Goal: Task Accomplishment & Management: Manage account settings

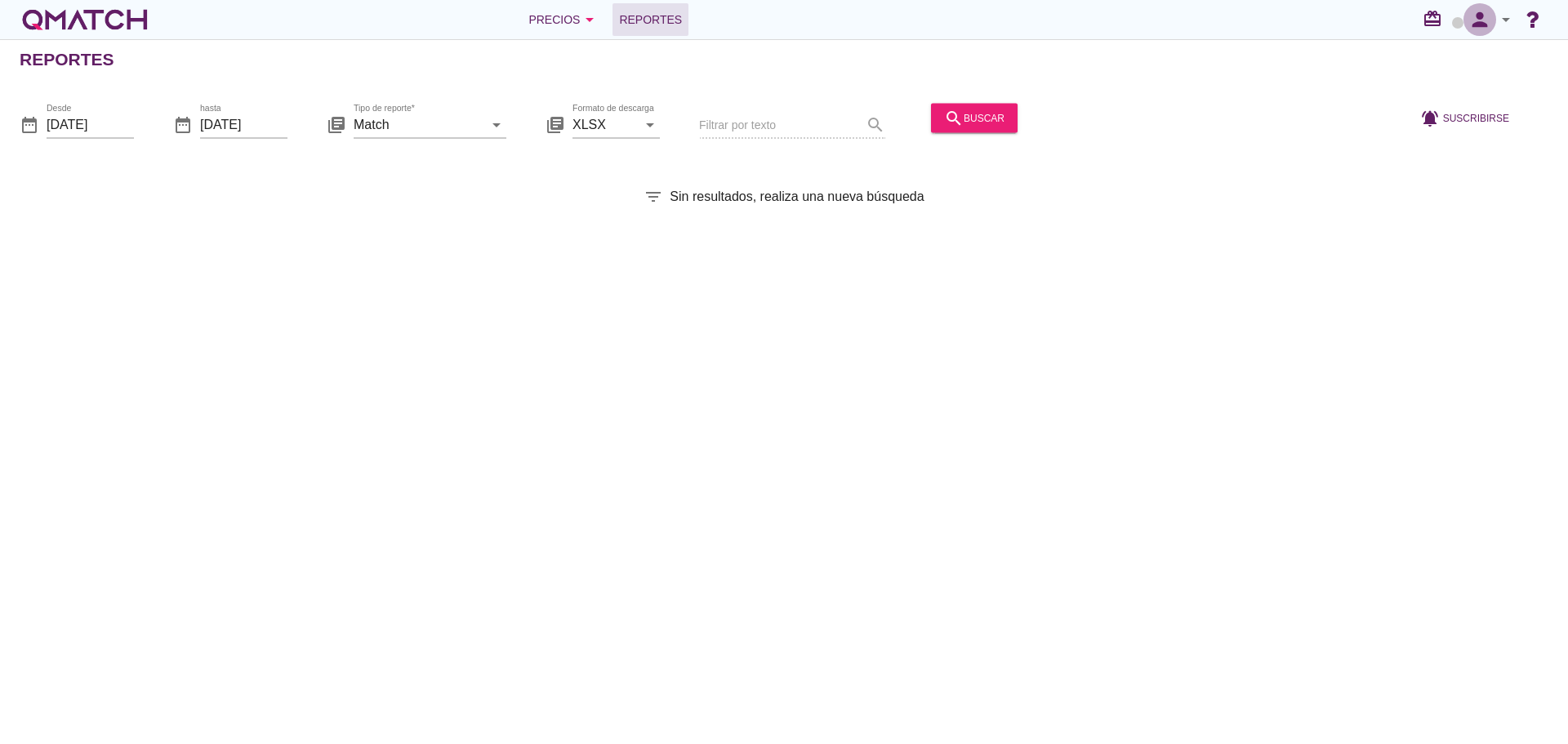
click at [1494, 16] on icon "person" at bounding box center [1479, 19] width 33 height 23
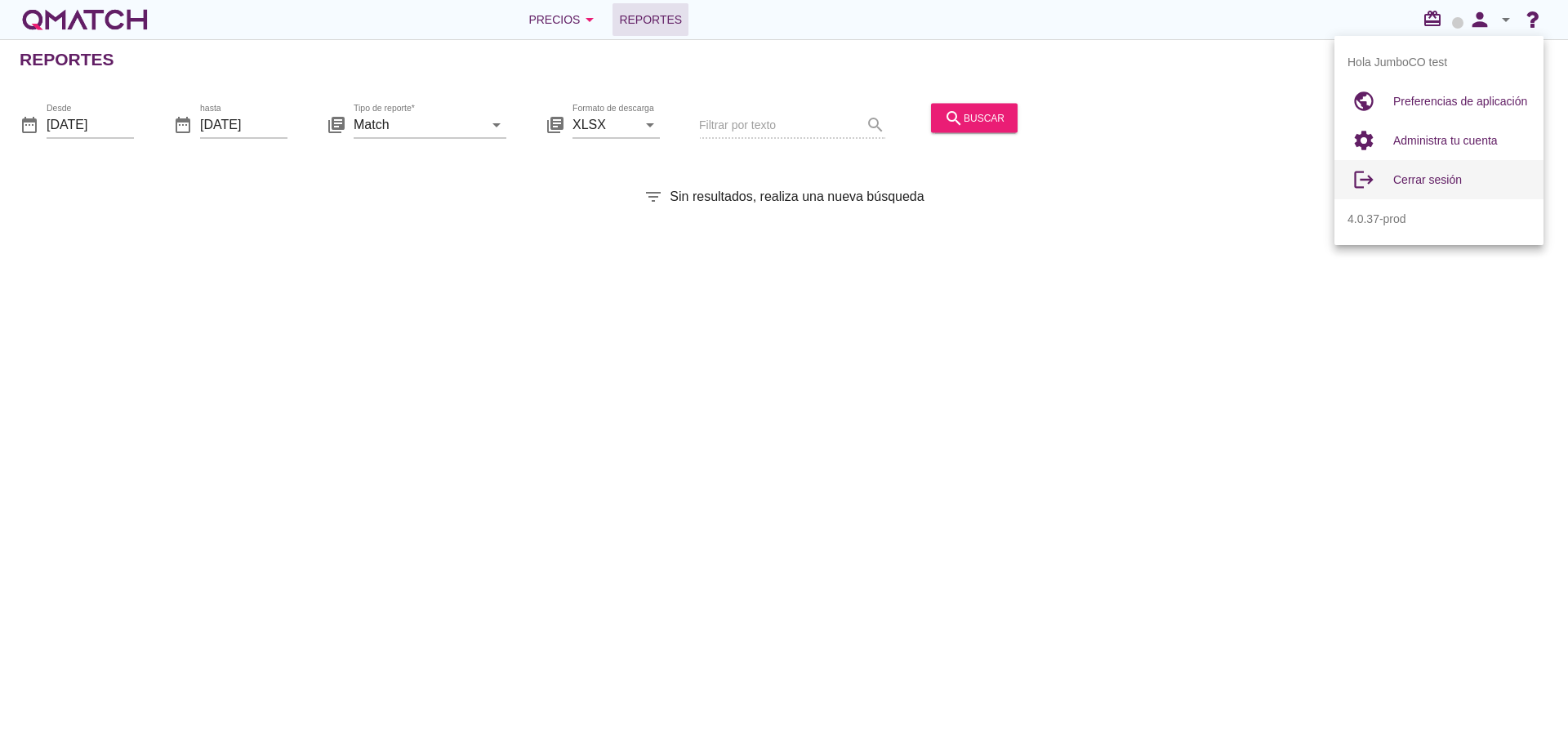
click at [1433, 182] on span "Cerrar sesión" at bounding box center [1427, 180] width 69 height 13
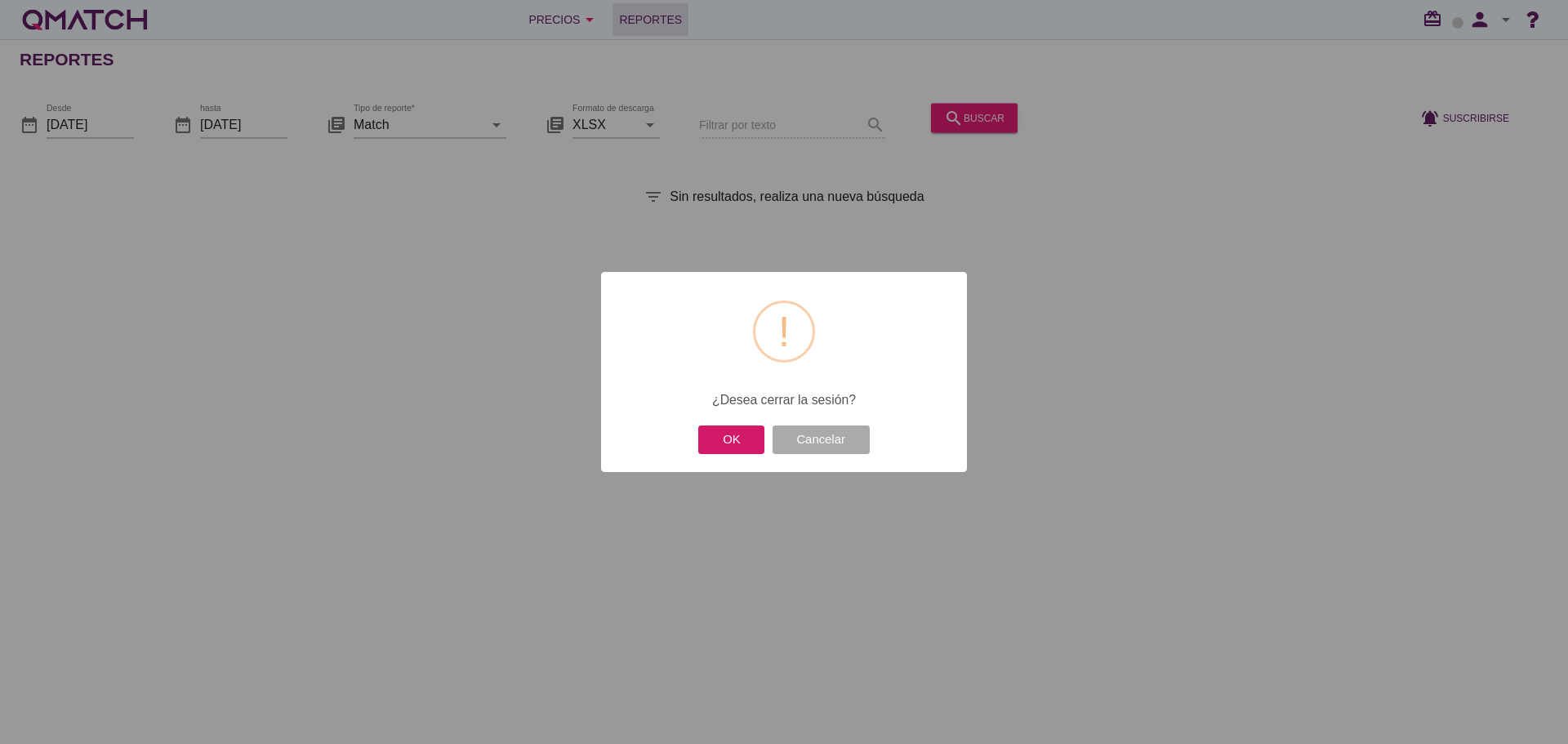
click at [733, 444] on button "OK" at bounding box center [730, 440] width 66 height 29
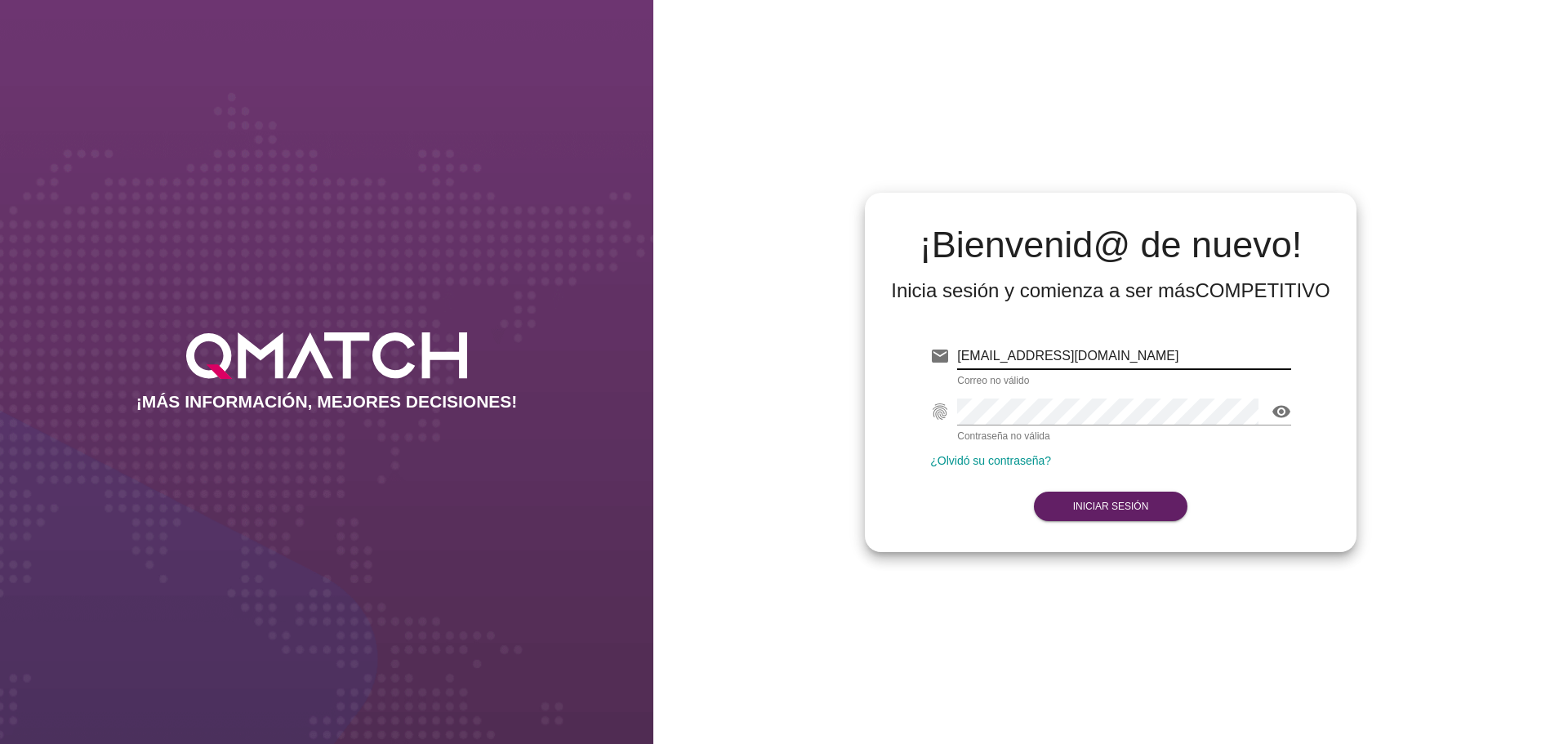
click at [1135, 363] on input "[EMAIL_ADDRESS][DOMAIN_NAME]" at bounding box center [1123, 355] width 333 height 26
click at [1142, 506] on strong "Iniciar Sesión" at bounding box center [1111, 506] width 76 height 12
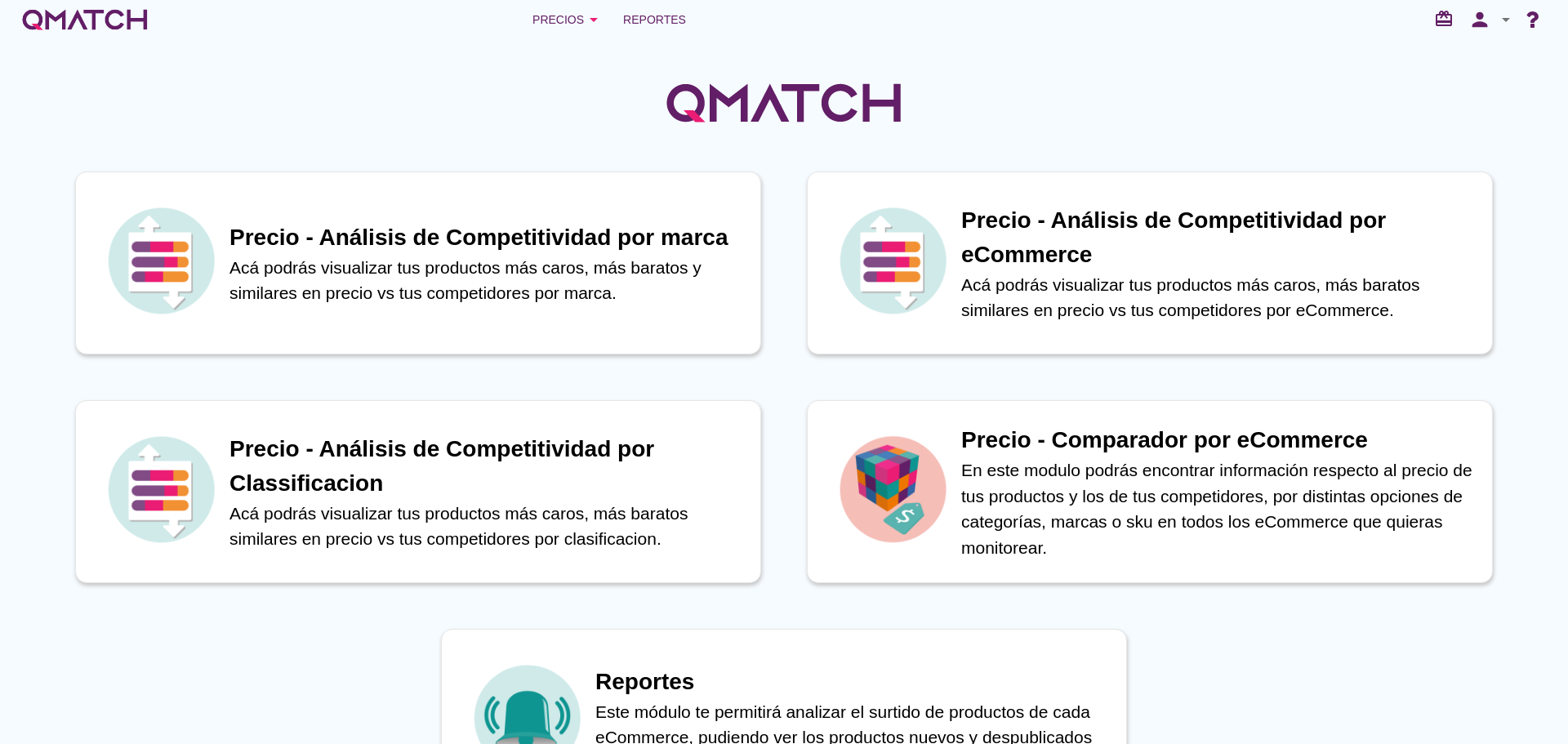
click at [1501, 8] on div "person arrow_drop_down" at bounding box center [1489, 20] width 52 height 33
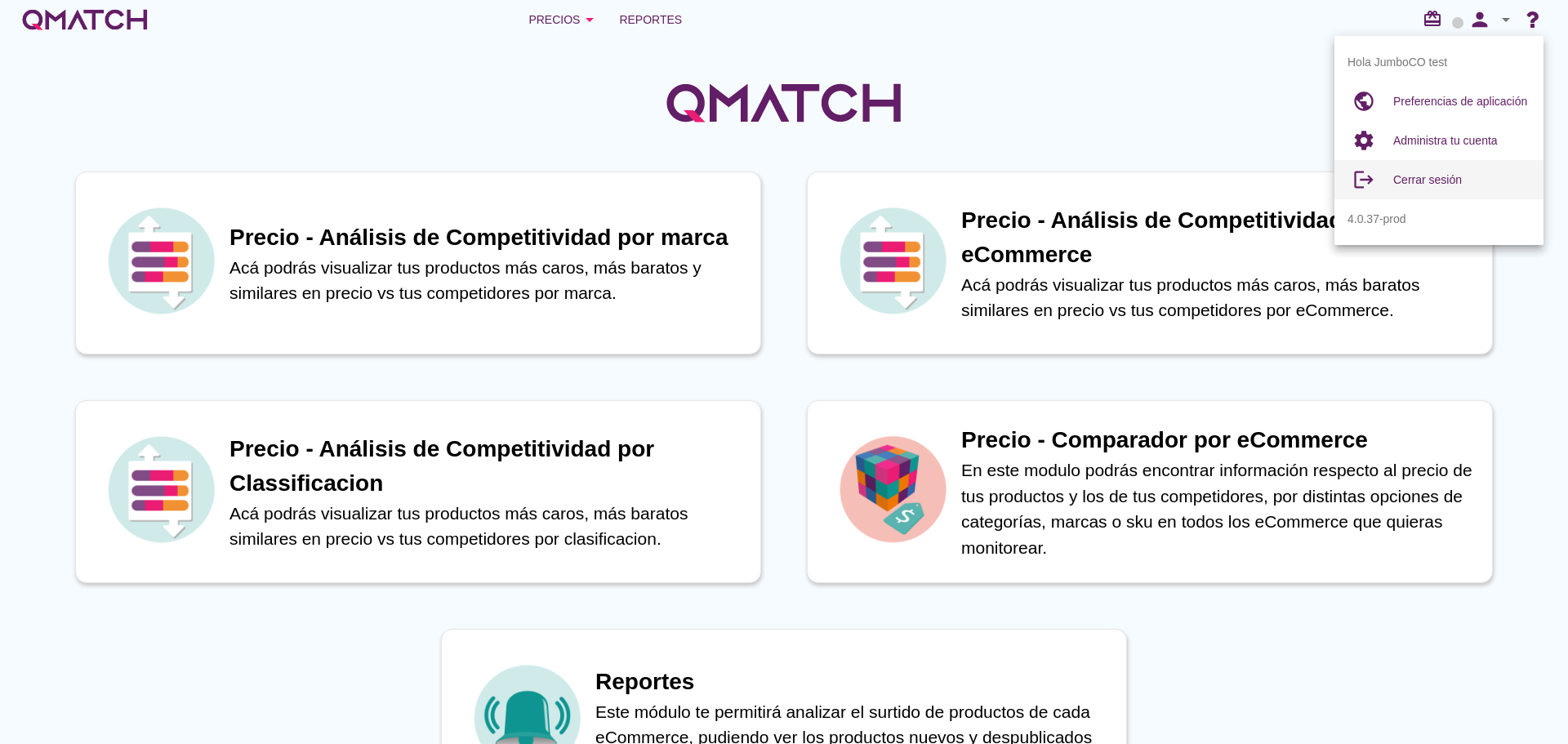
click at [1434, 174] on span "Cerrar sesión" at bounding box center [1427, 180] width 69 height 13
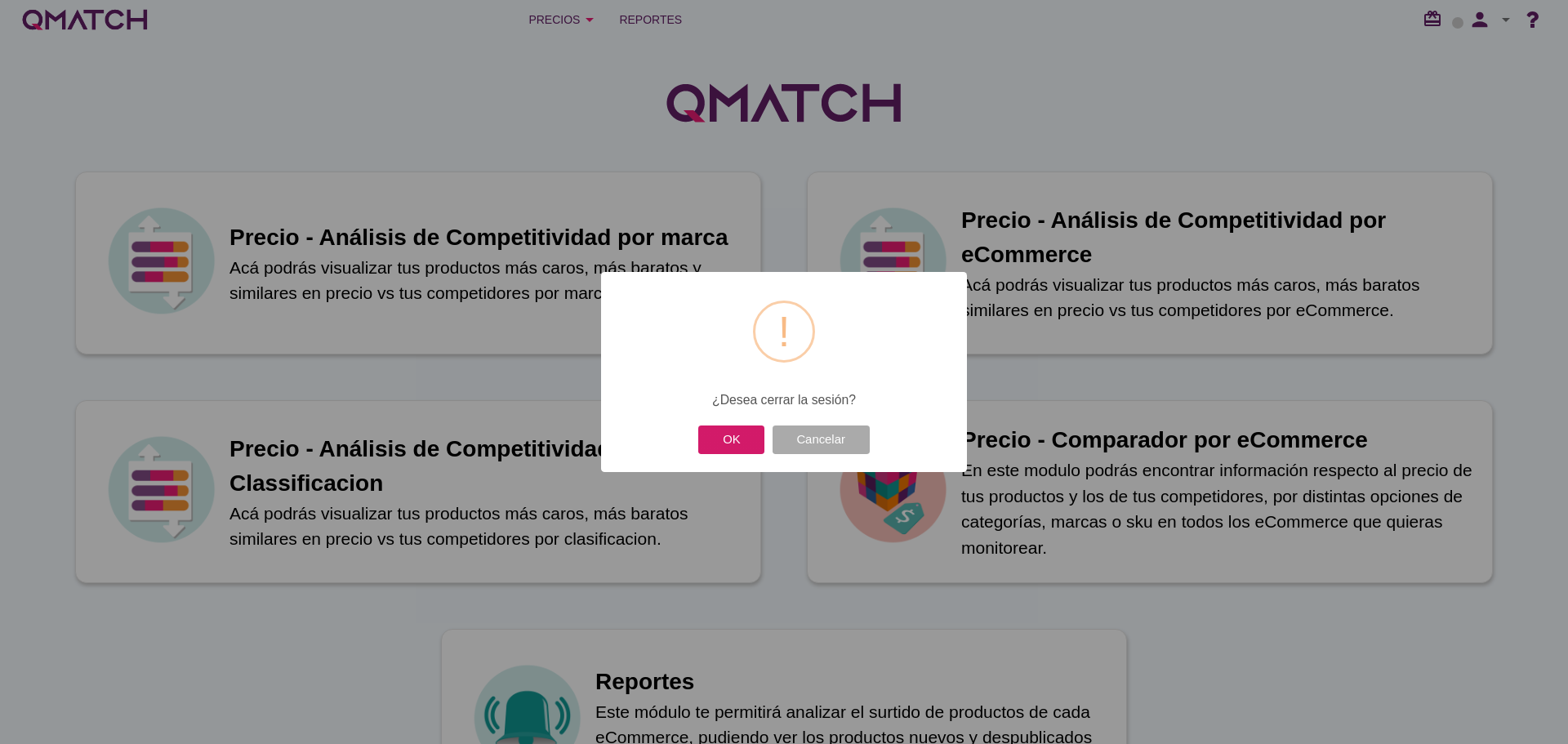
click at [741, 439] on button "OK" at bounding box center [730, 440] width 66 height 29
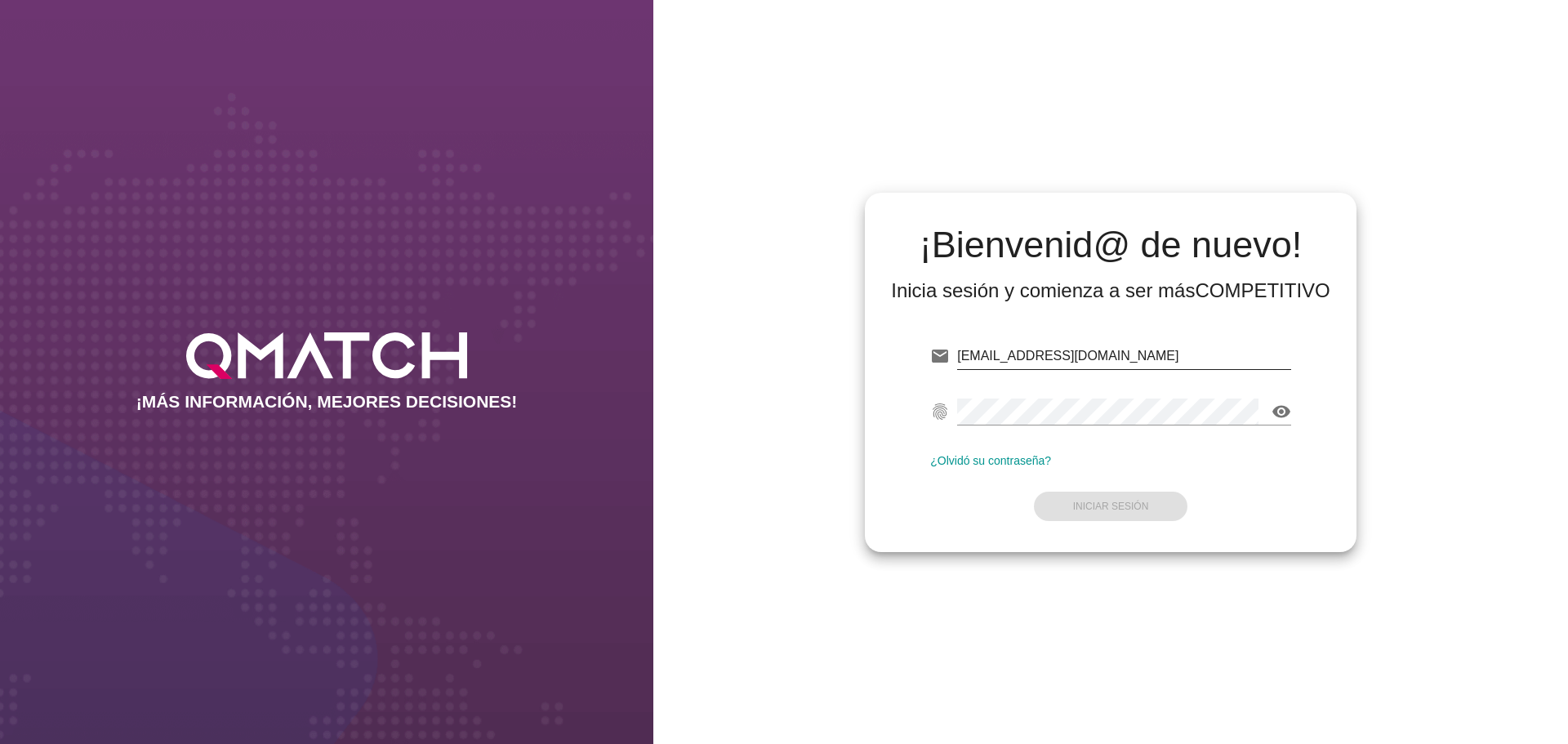
click at [1116, 348] on input "[EMAIL_ADDRESS][DOMAIN_NAME]" at bounding box center [1123, 355] width 333 height 26
click at [1178, 359] on input "[EMAIL_ADDRESS][DOMAIN_NAME]" at bounding box center [1123, 355] width 333 height 26
type input "[EMAIL_ADDRESS][DOMAIN_NAME]"
click at [1127, 513] on button "Iniciar Sesión" at bounding box center [1111, 506] width 155 height 30
